Goal: Navigation & Orientation: Find specific page/section

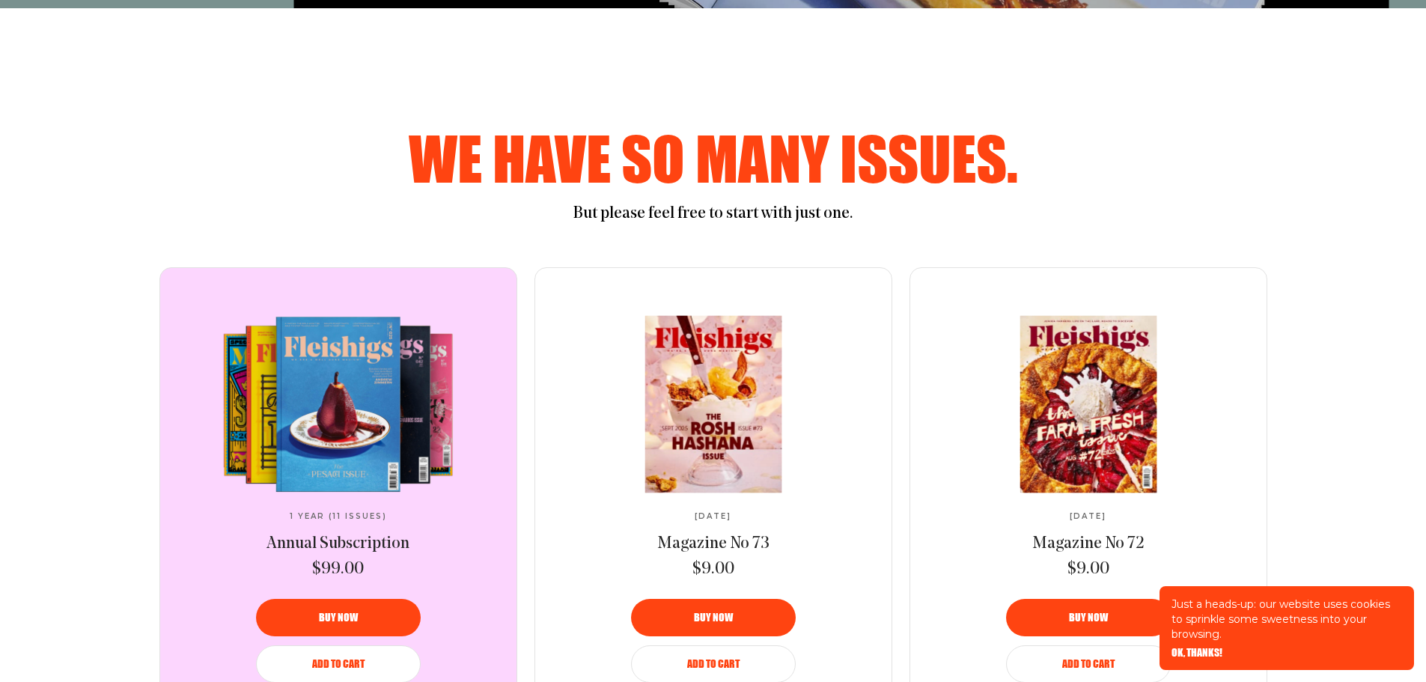
scroll to position [749, 0]
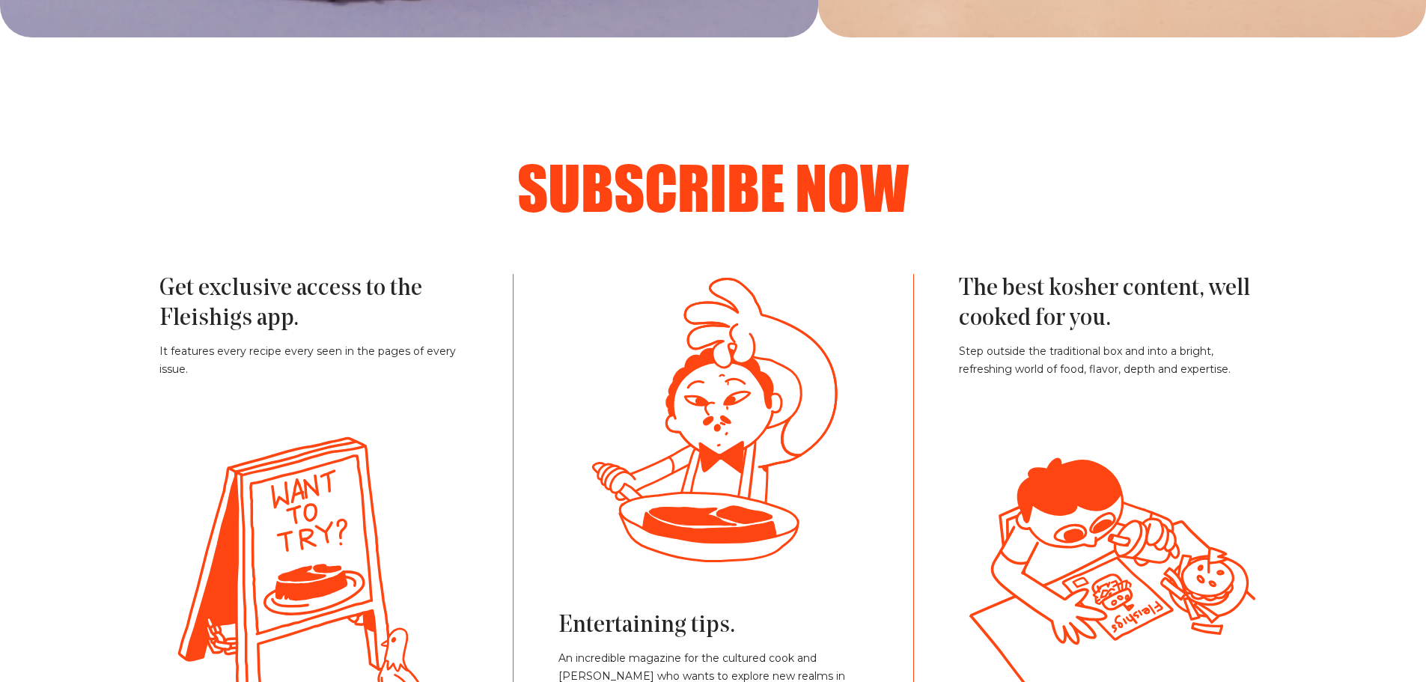
scroll to position [2770, 0]
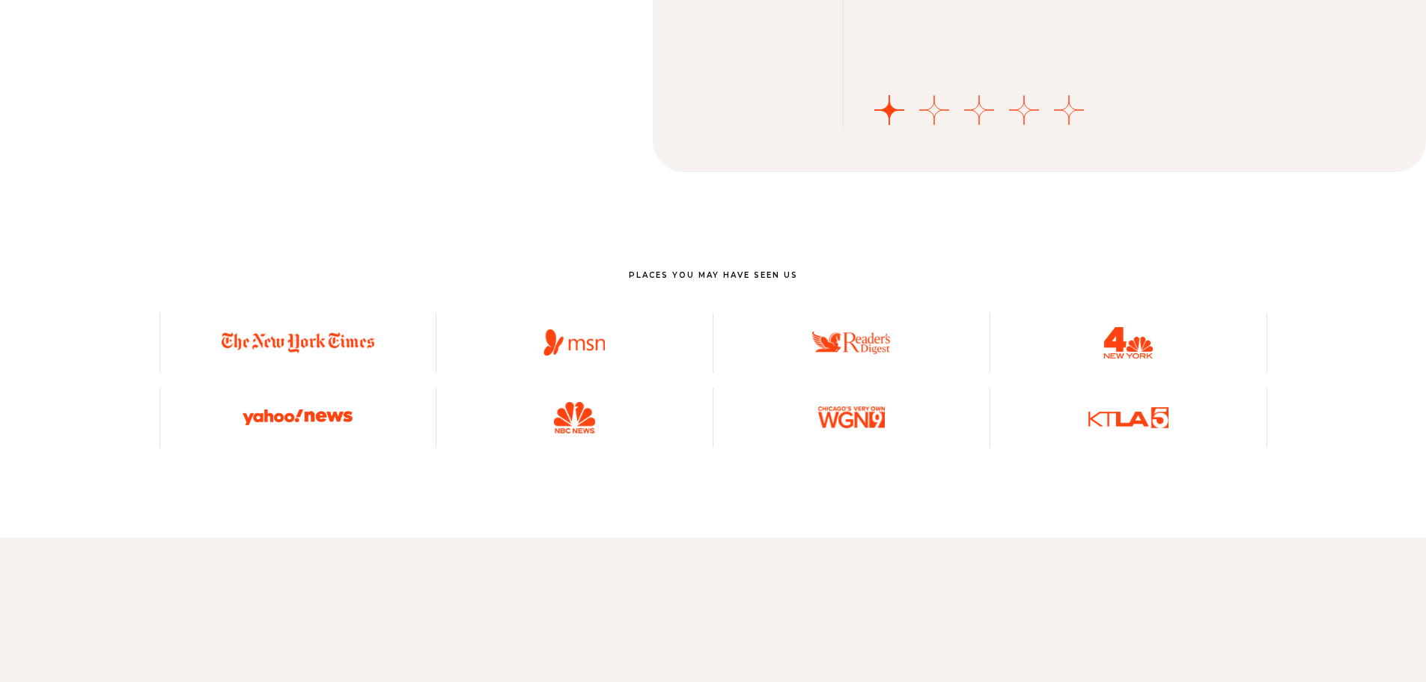
scroll to position [5466, 0]
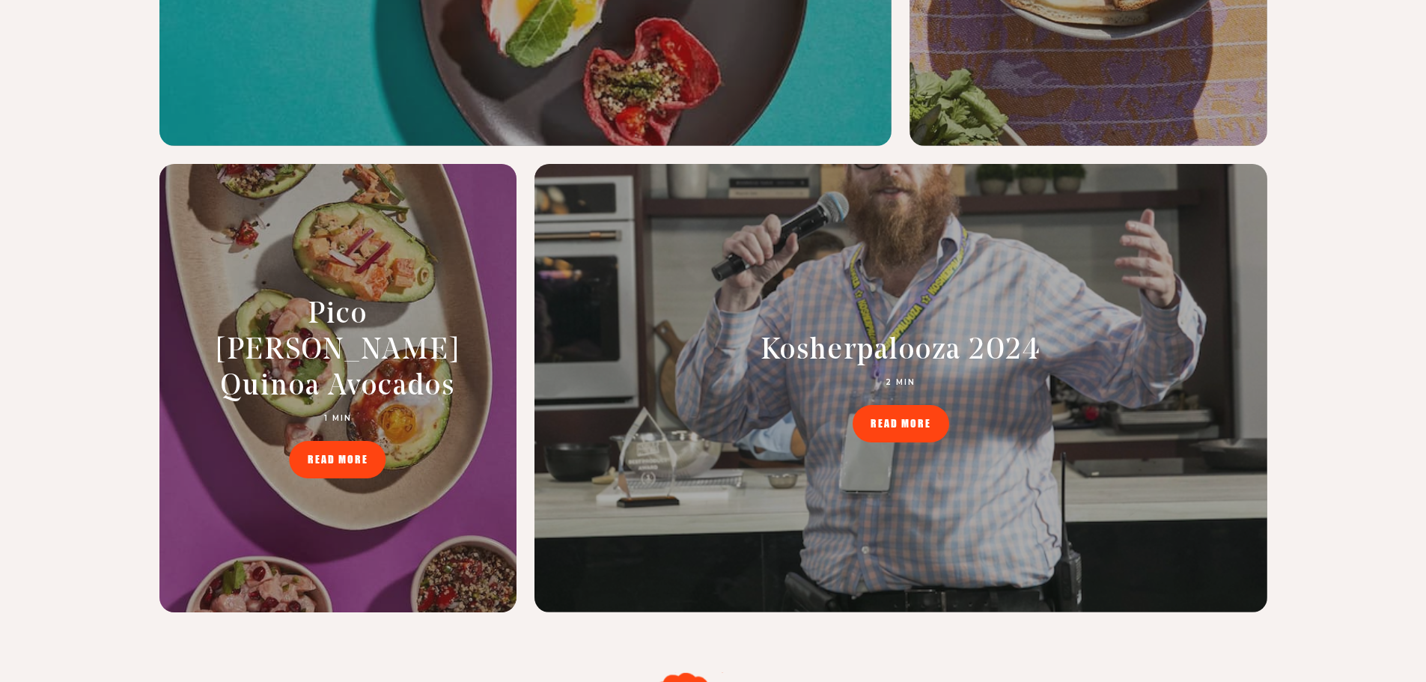
scroll to position [7038, 0]
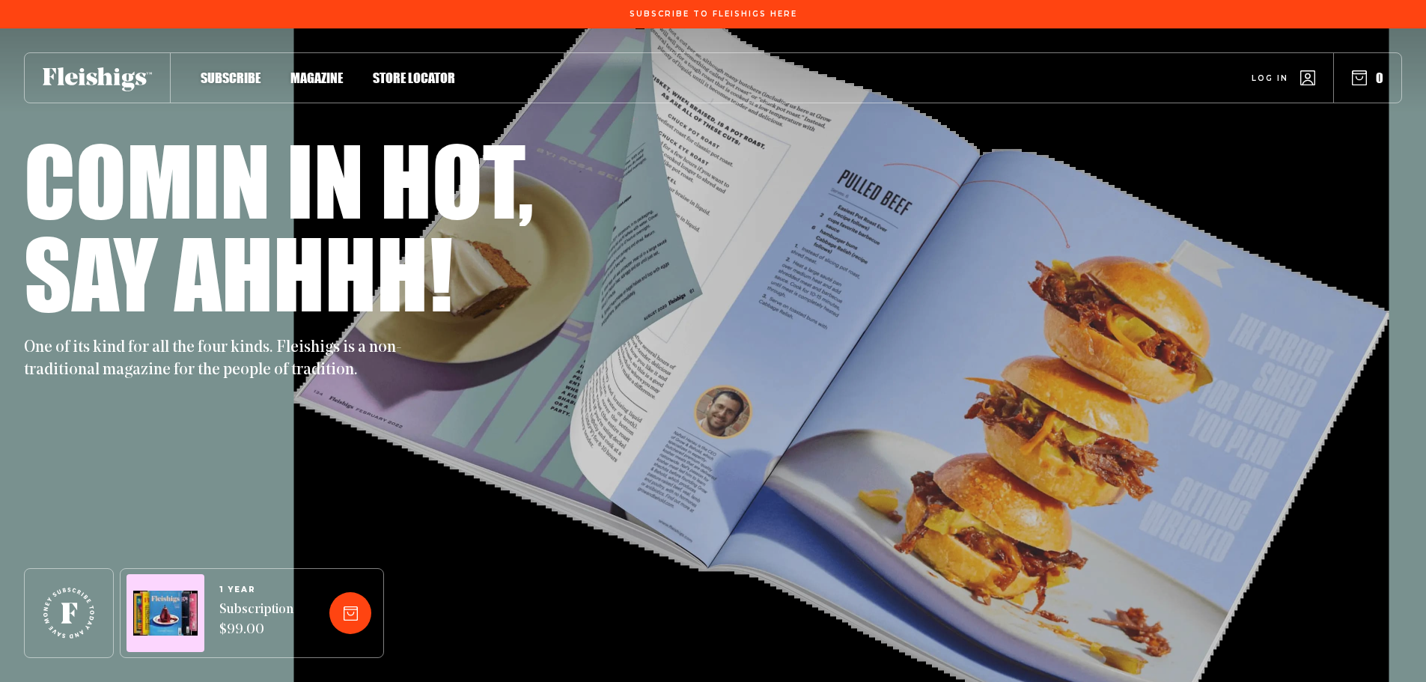
click at [327, 70] on span "Magazine" at bounding box center [317, 62] width 52 height 16
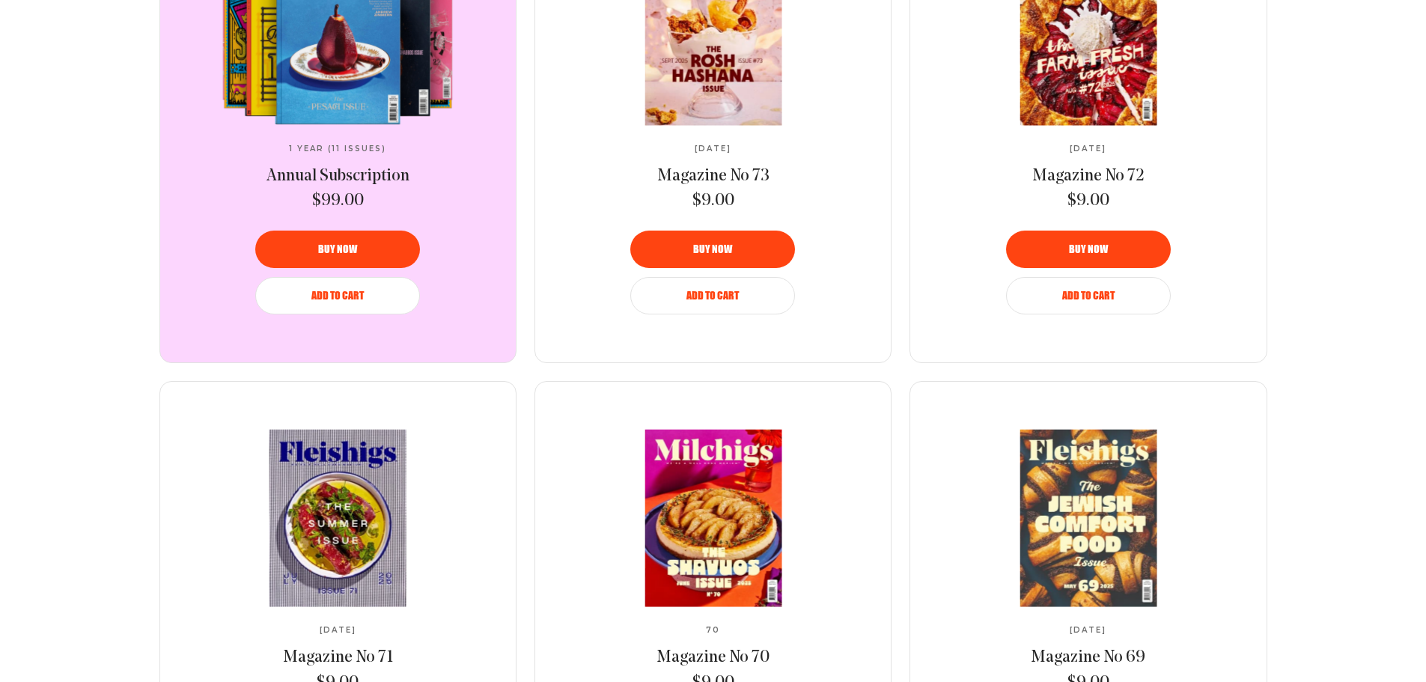
scroll to position [202, 0]
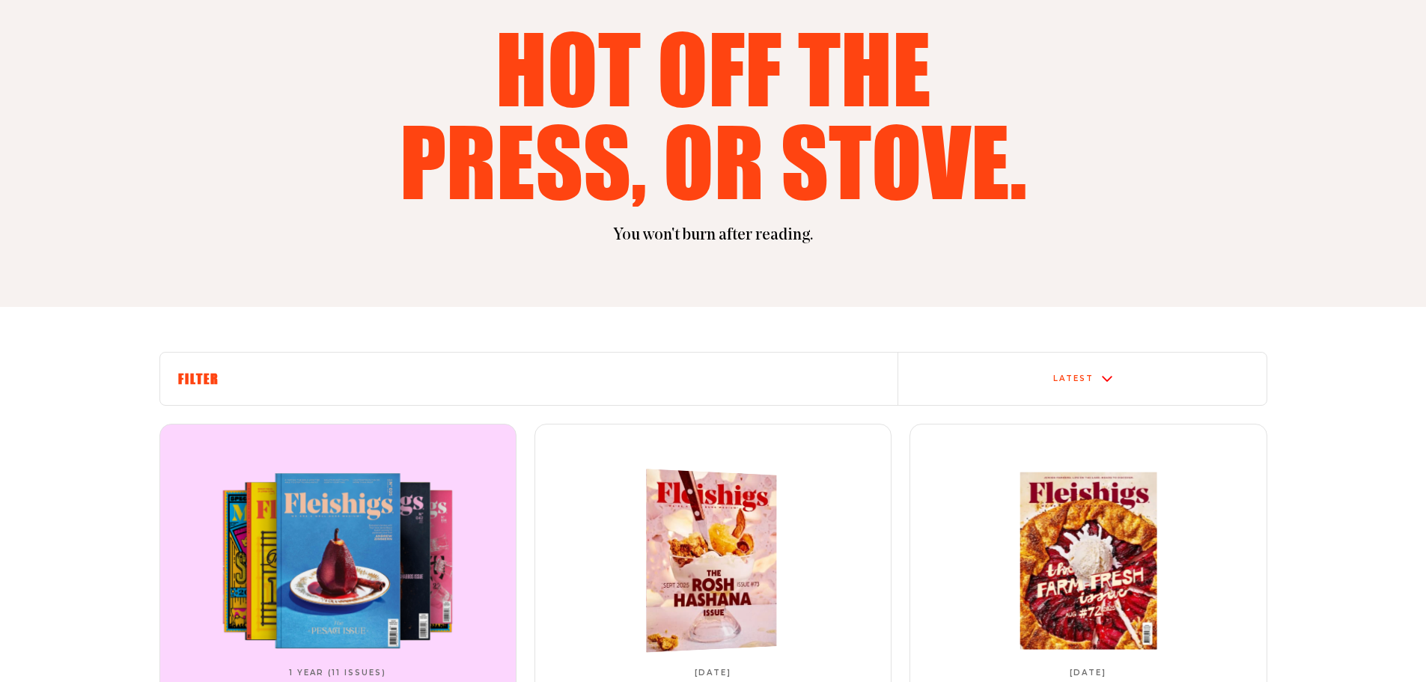
click at [791, 547] on img at bounding box center [706, 560] width 240 height 189
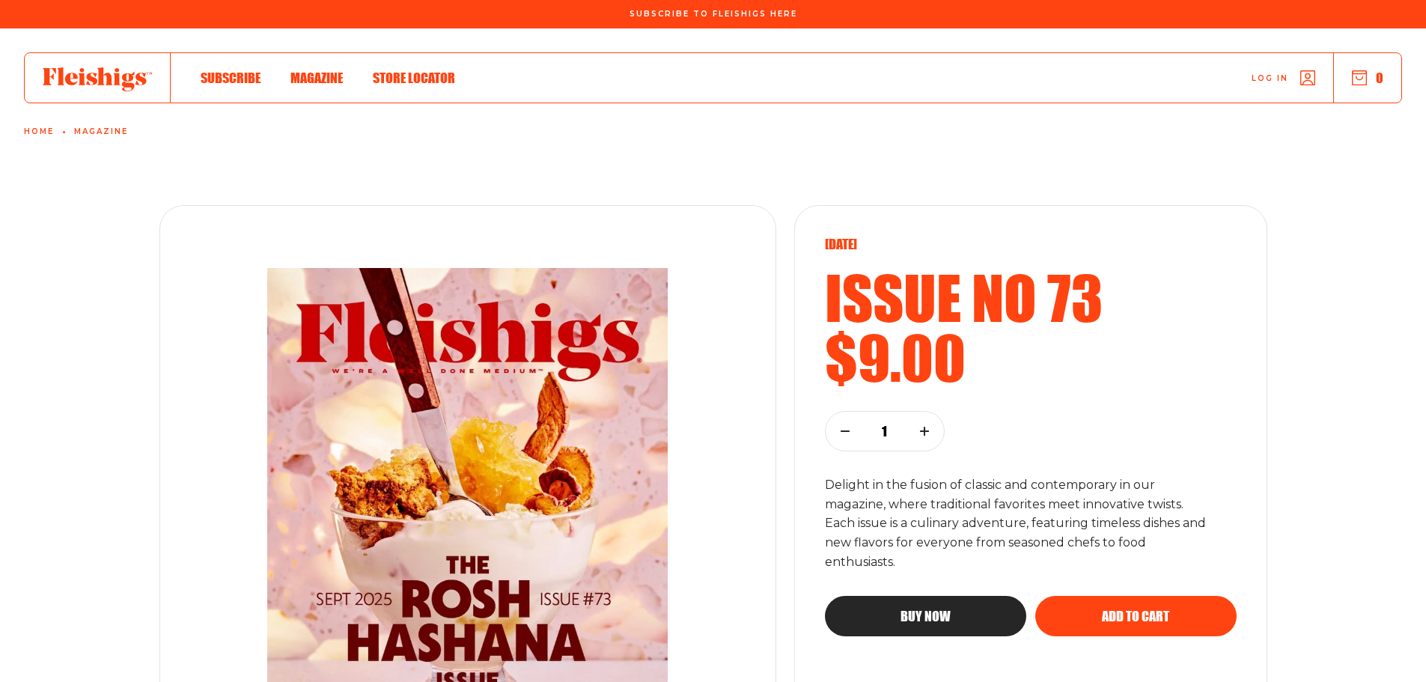
click at [120, 85] on use at bounding box center [97, 79] width 109 height 24
